Goal: Task Accomplishment & Management: Manage account settings

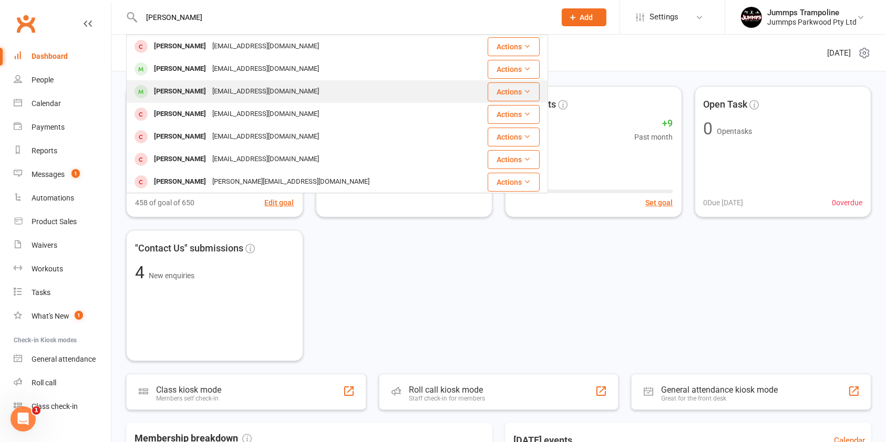
type input "[PERSON_NAME]"
click at [236, 92] on div "[EMAIL_ADDRESS][DOMAIN_NAME]" at bounding box center [265, 91] width 113 height 15
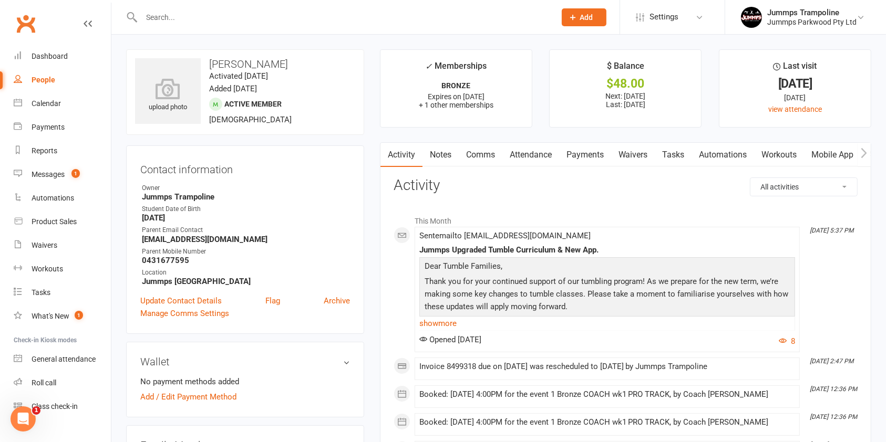
click at [603, 159] on link "Payments" at bounding box center [585, 155] width 52 height 24
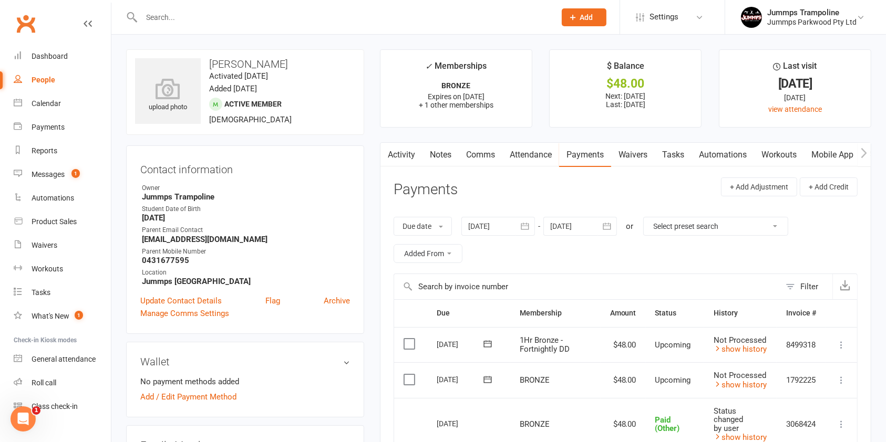
click at [412, 379] on label at bounding box center [411, 380] width 14 height 11
click at [410, 375] on input "checkbox" at bounding box center [407, 375] width 7 height 0
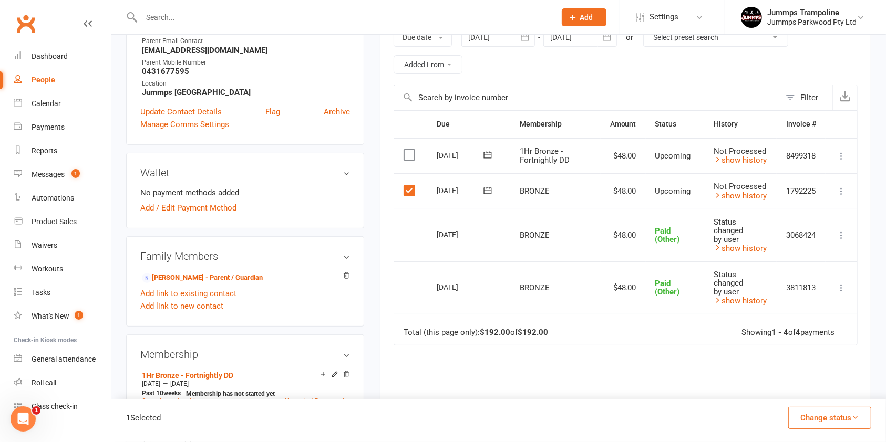
scroll to position [191, 0]
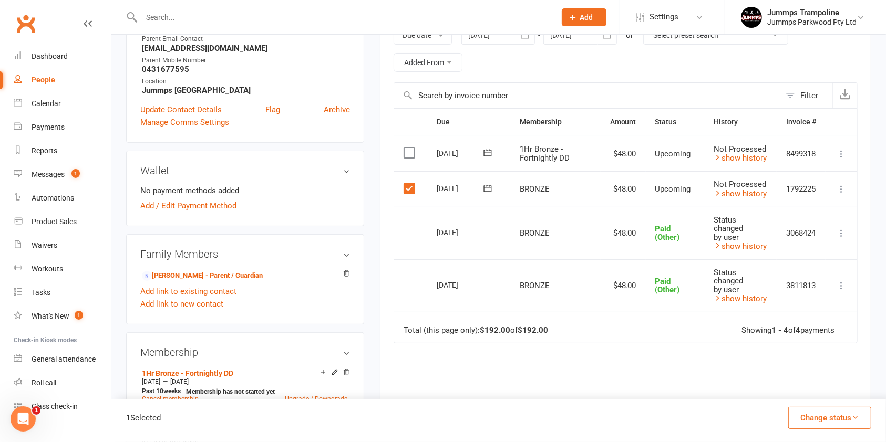
click at [855, 417] on icon "button" at bounding box center [855, 418] width 8 height 8
click at [812, 365] on link "Paid (Other)" at bounding box center [819, 368] width 104 height 21
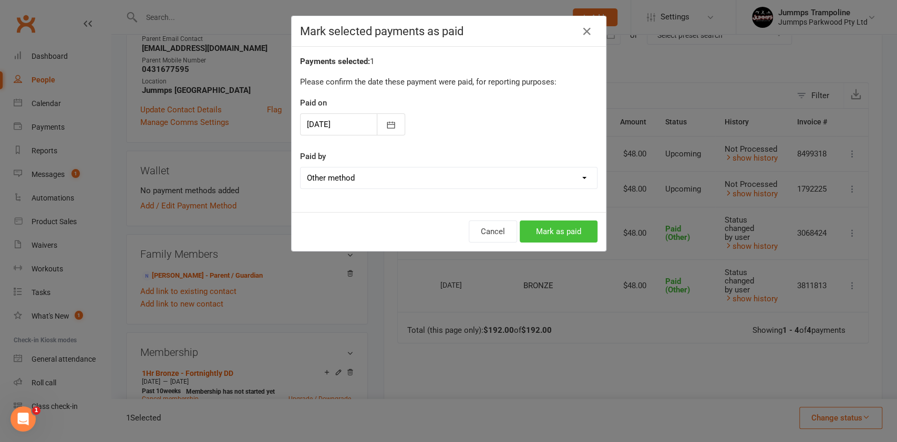
click at [551, 229] on button "Mark as paid" at bounding box center [559, 232] width 78 height 22
